Goal: Transaction & Acquisition: Purchase product/service

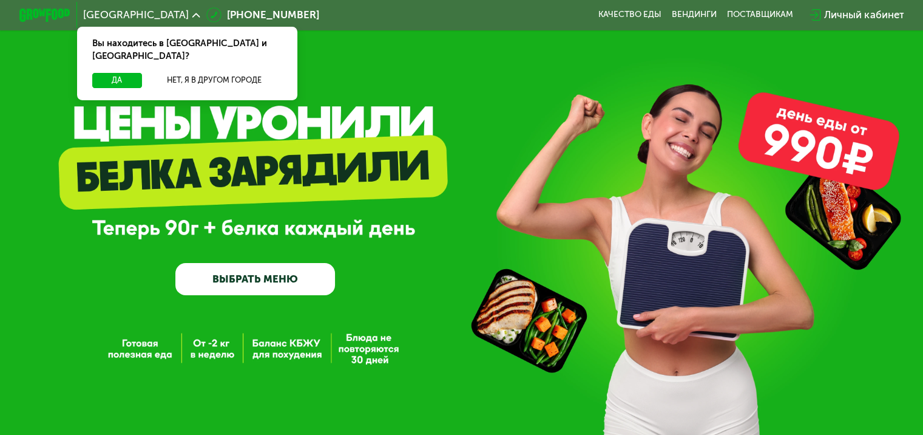
scroll to position [61, 0]
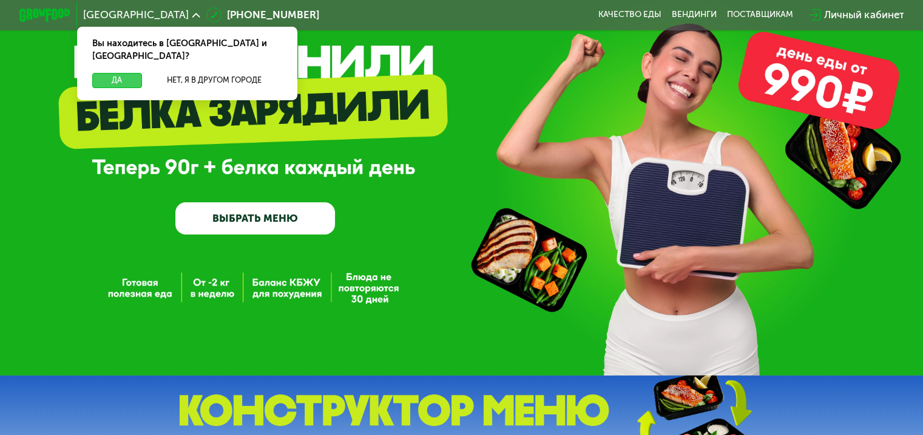
click at [134, 73] on button "Да" at bounding box center [116, 80] width 49 height 15
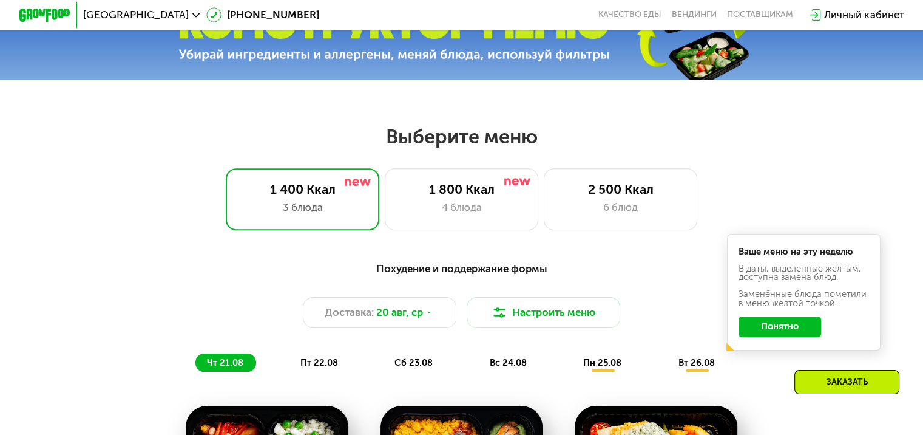
scroll to position [486, 0]
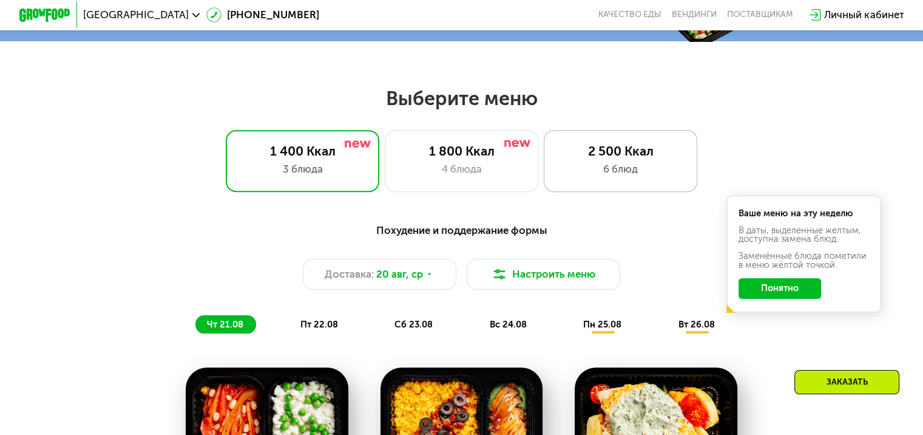
click at [592, 153] on div "2 500 Ккал" at bounding box center [620, 150] width 127 height 15
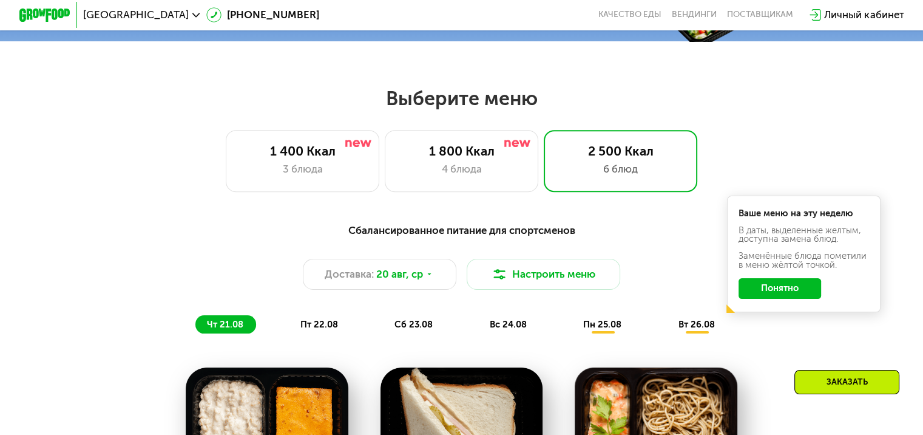
click at [786, 294] on button "Понятно" at bounding box center [780, 288] width 83 height 21
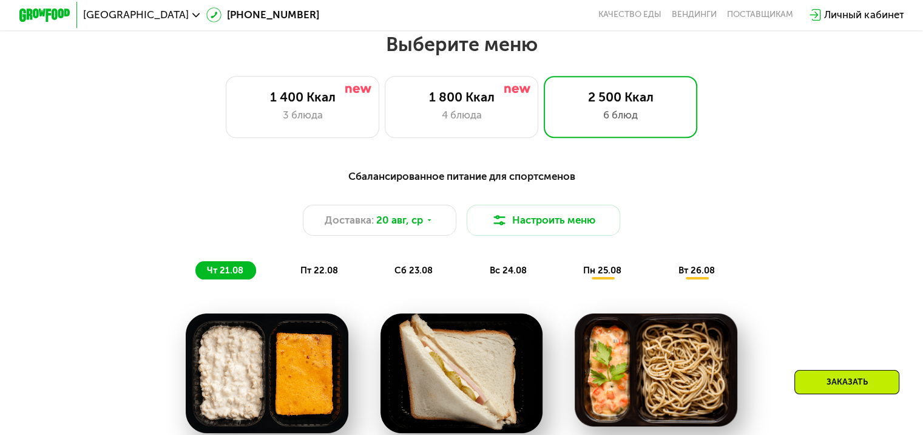
scroll to position [546, 0]
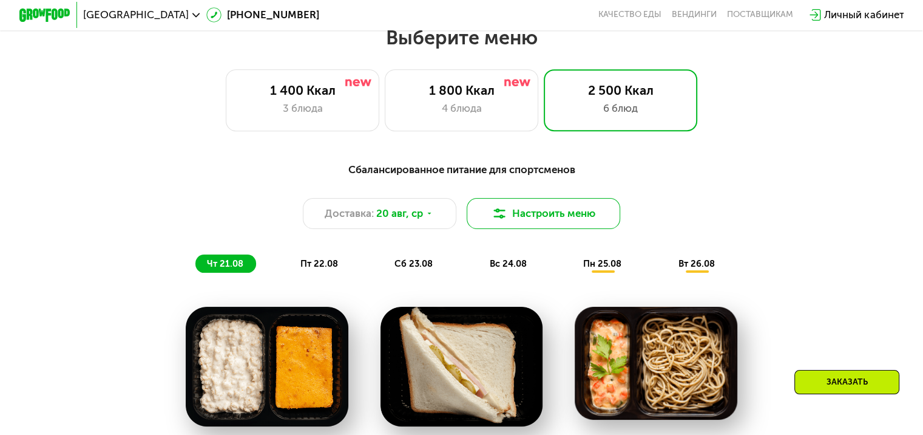
click at [503, 221] on img at bounding box center [499, 213] width 15 height 15
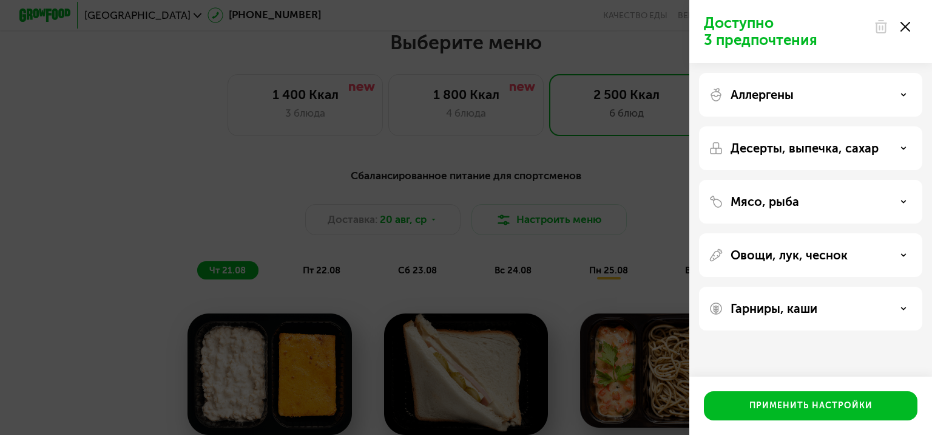
click at [898, 308] on div "Гарниры, каши" at bounding box center [811, 308] width 204 height 15
click at [911, 151] on div "Десерты, выпечка, сахар" at bounding box center [811, 148] width 204 height 15
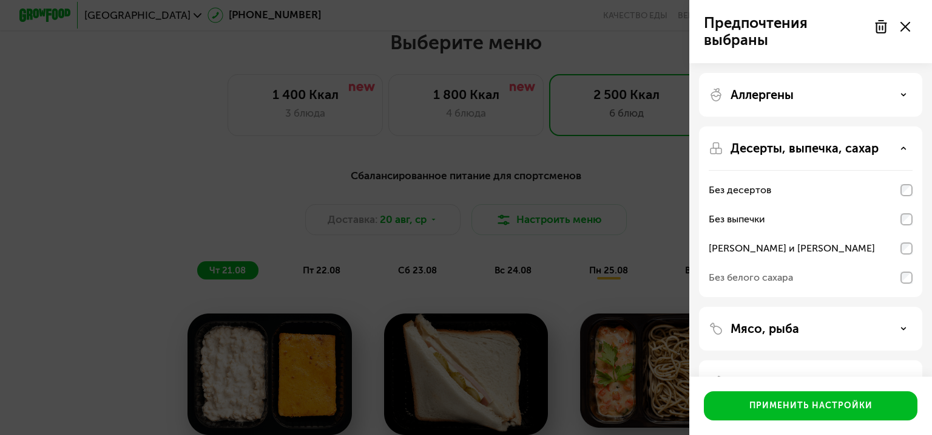
click at [911, 268] on div "Без белого сахара" at bounding box center [811, 277] width 204 height 29
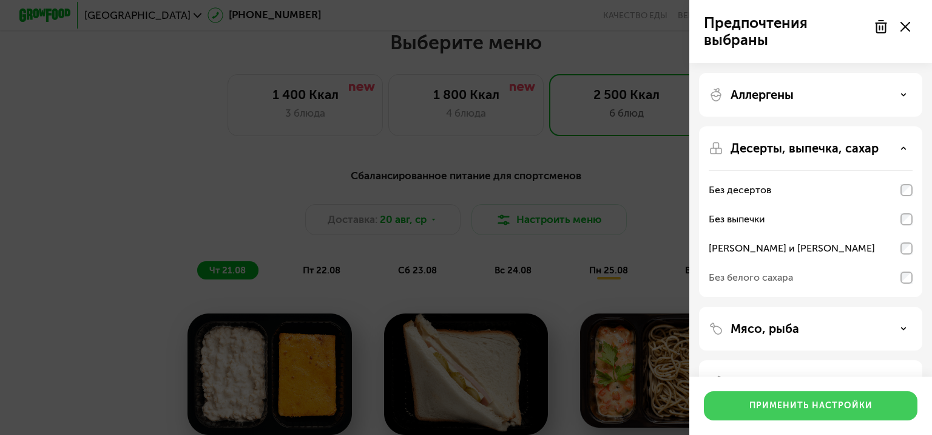
click at [827, 407] on div "Применить настройки" at bounding box center [811, 405] width 123 height 12
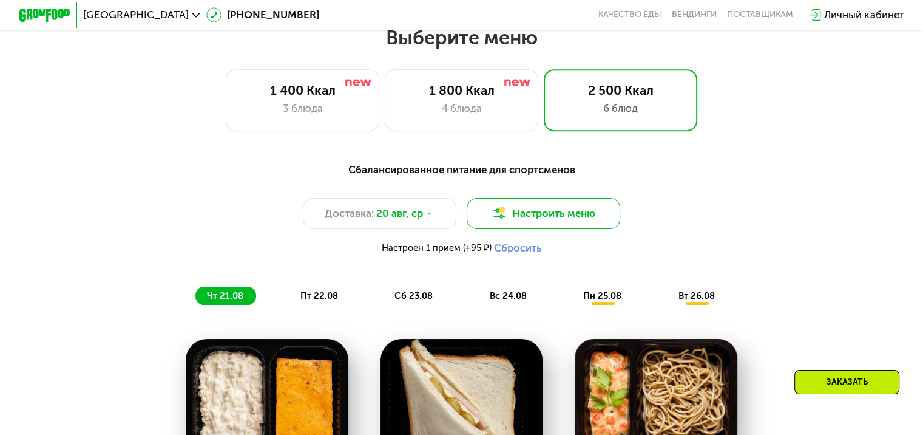
click at [538, 211] on button "Настроить меню" at bounding box center [544, 213] width 154 height 31
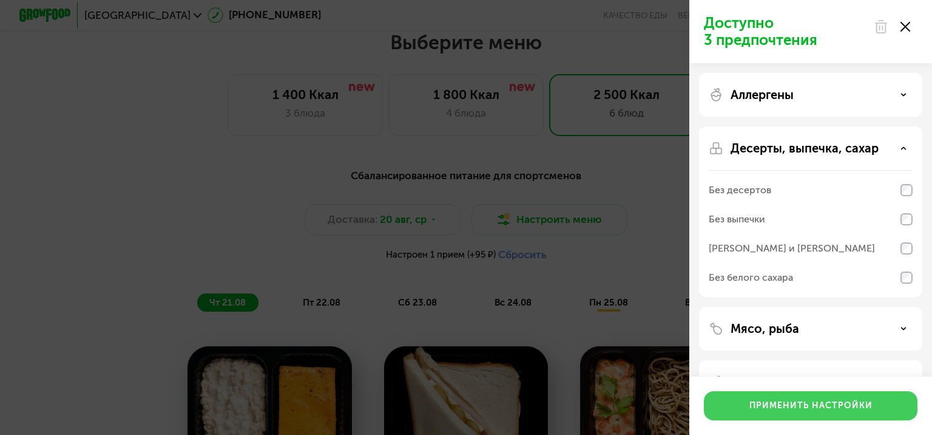
click at [801, 408] on div "Применить настройки" at bounding box center [811, 405] width 123 height 12
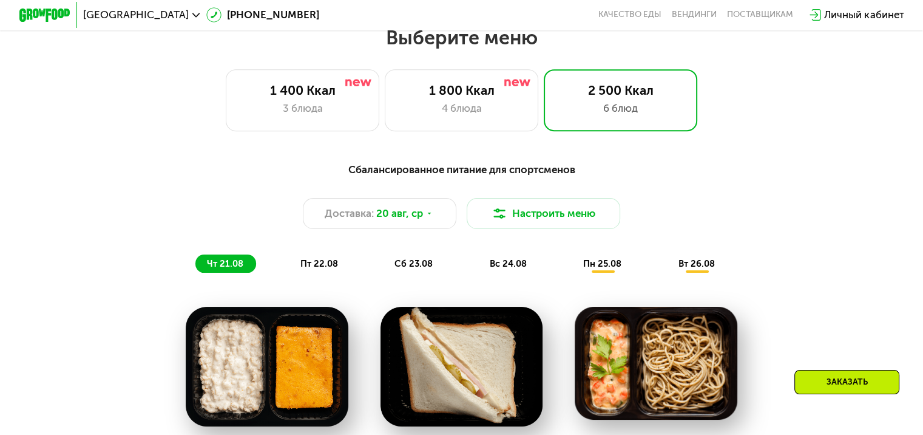
click at [303, 269] on span "пт 22.08" at bounding box center [319, 263] width 38 height 11
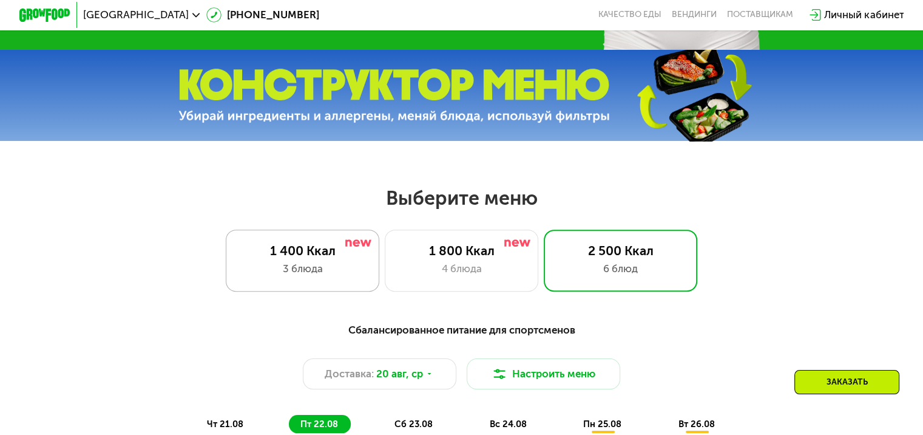
scroll to position [364, 0]
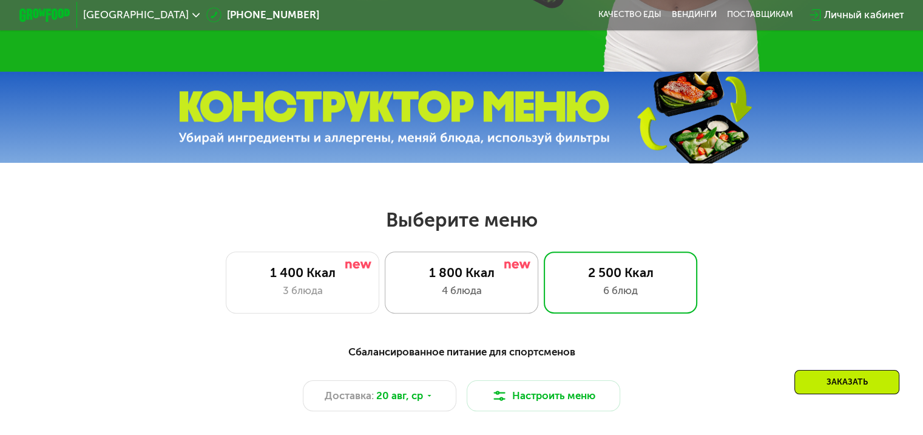
click at [461, 276] on div "1 800 Ккал" at bounding box center [461, 272] width 127 height 15
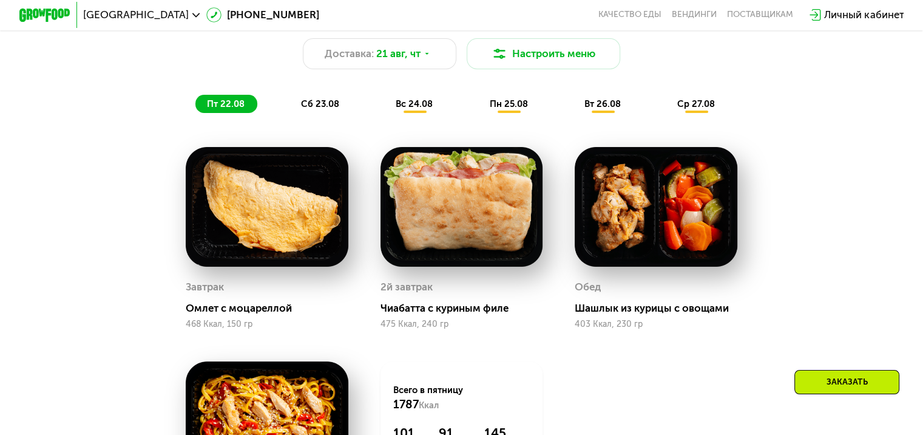
scroll to position [668, 0]
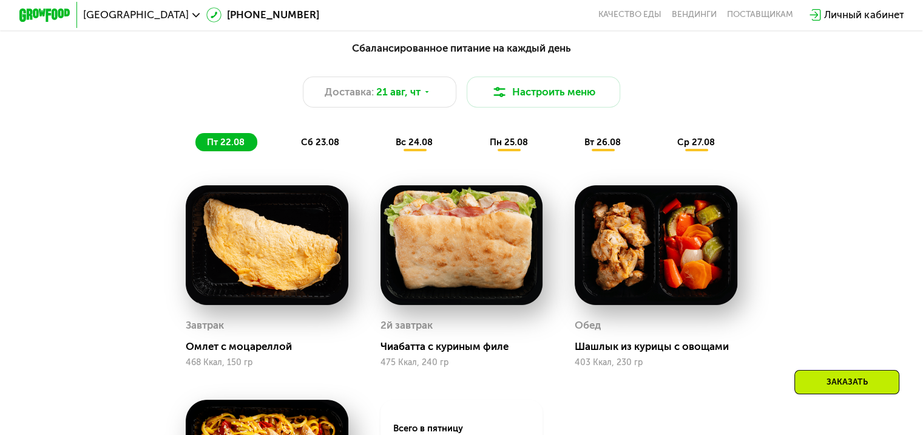
click at [306, 231] on img at bounding box center [267, 245] width 163 height 120
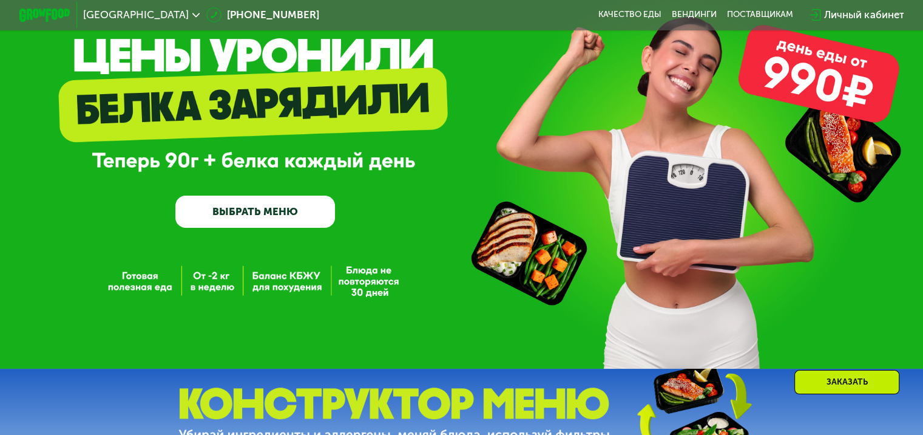
scroll to position [61, 0]
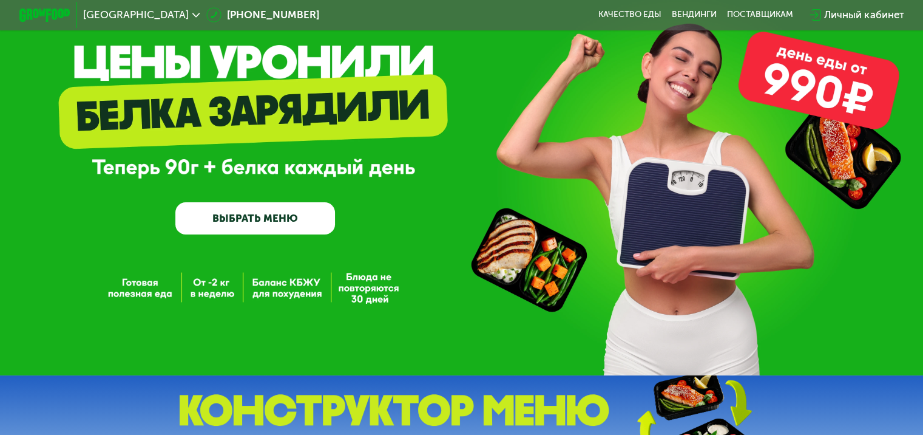
click at [262, 222] on link "ВЫБРАТЬ МЕНЮ" at bounding box center [255, 218] width 160 height 32
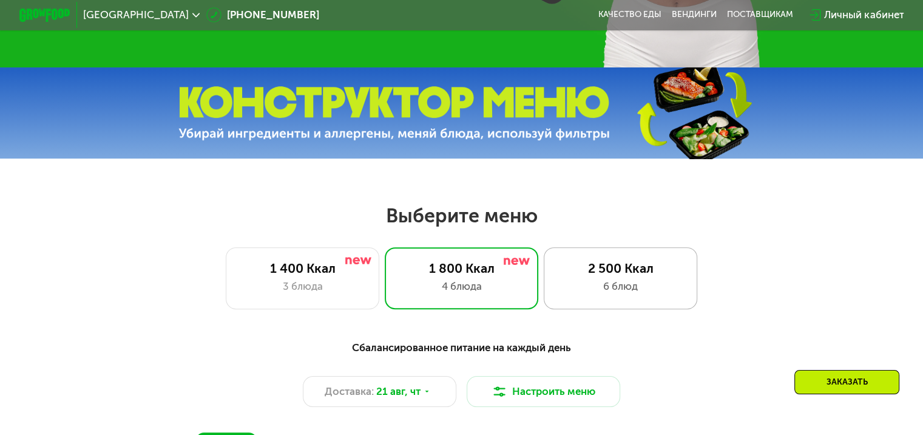
scroll to position [364, 0]
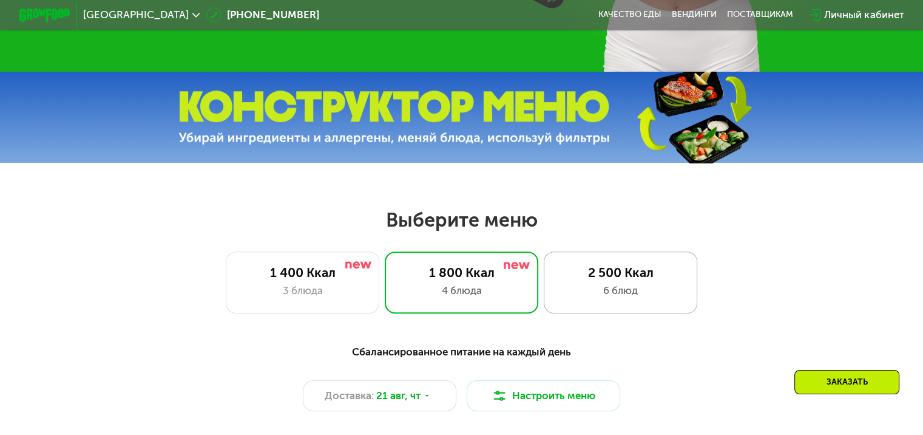
click at [643, 280] on div "2 500 Ккал" at bounding box center [620, 272] width 127 height 15
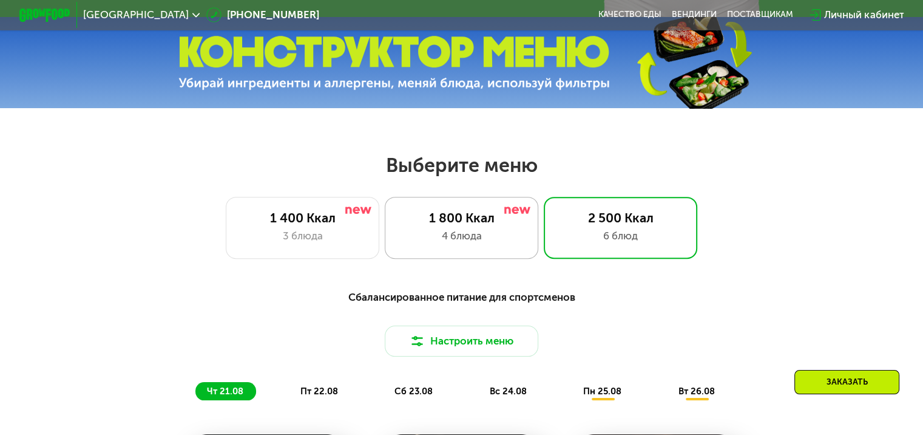
scroll to position [607, 0]
